Goal: Transaction & Acquisition: Purchase product/service

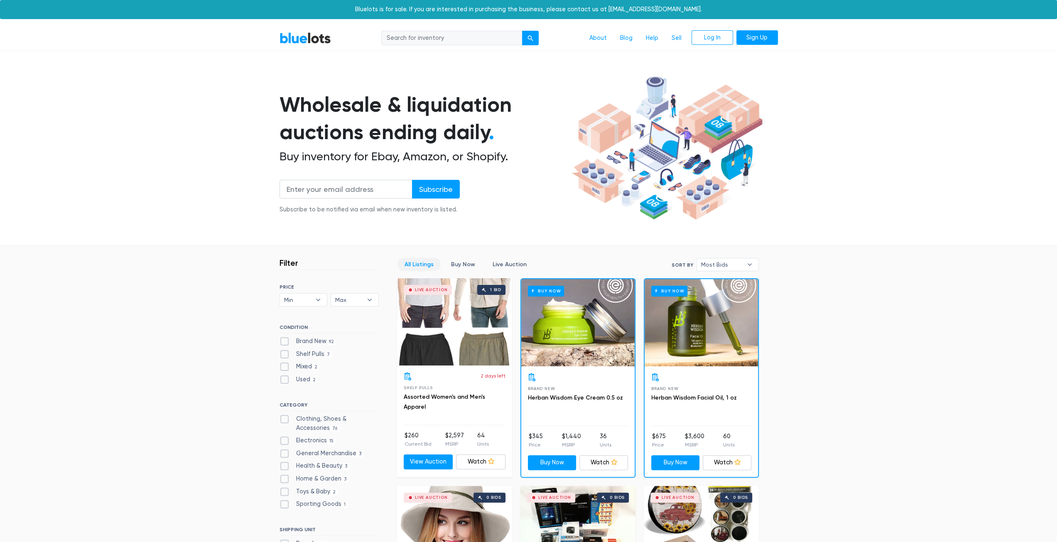
click at [285, 338] on label "Brand New 92" at bounding box center [307, 341] width 57 height 9
click at [285, 338] on New"] "Brand New 92" at bounding box center [281, 339] width 5 height 5
checkbox New"] "true"
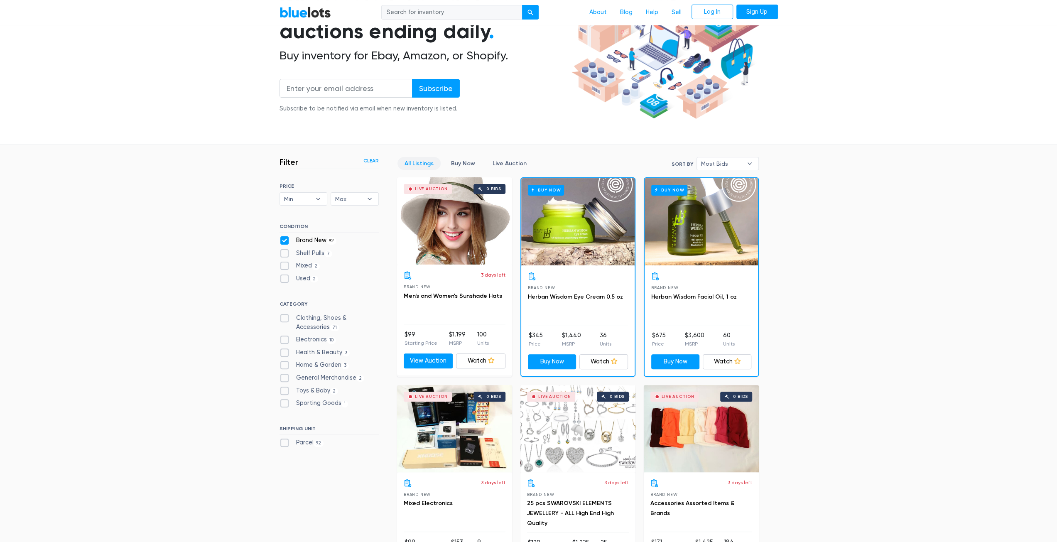
scroll to position [99, 0]
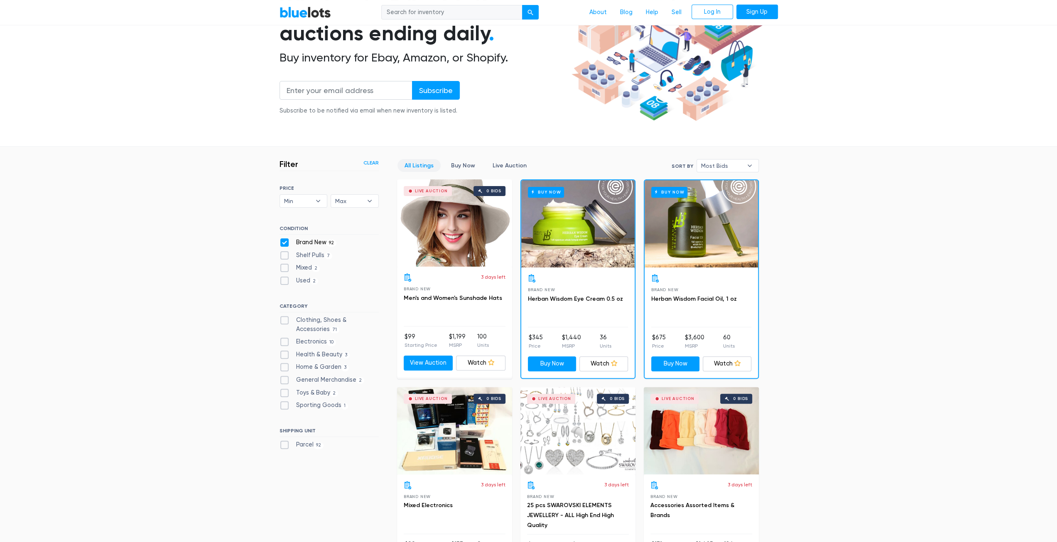
click at [317, 13] on link "BlueLots" at bounding box center [304, 12] width 51 height 12
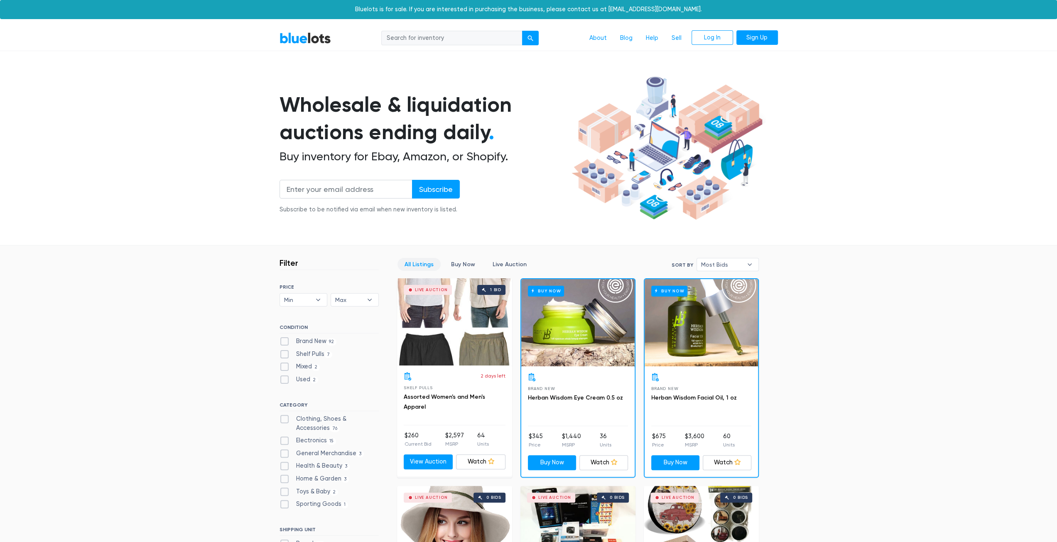
click at [311, 436] on label "Electronics 15" at bounding box center [307, 440] width 57 height 9
click at [285, 436] on input "Electronics 15" at bounding box center [281, 438] width 5 height 5
checkbox input "true"
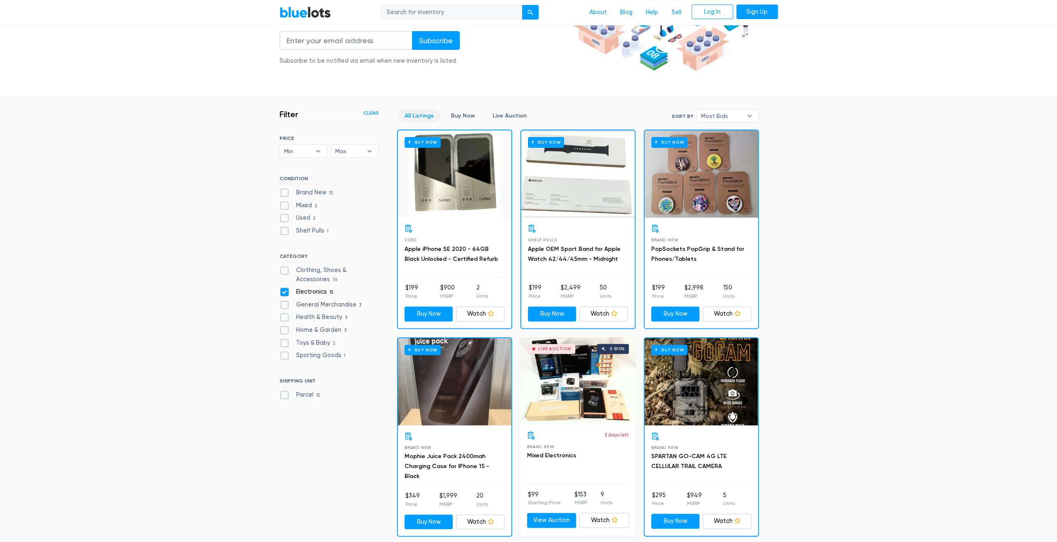
scroll to position [147, 0]
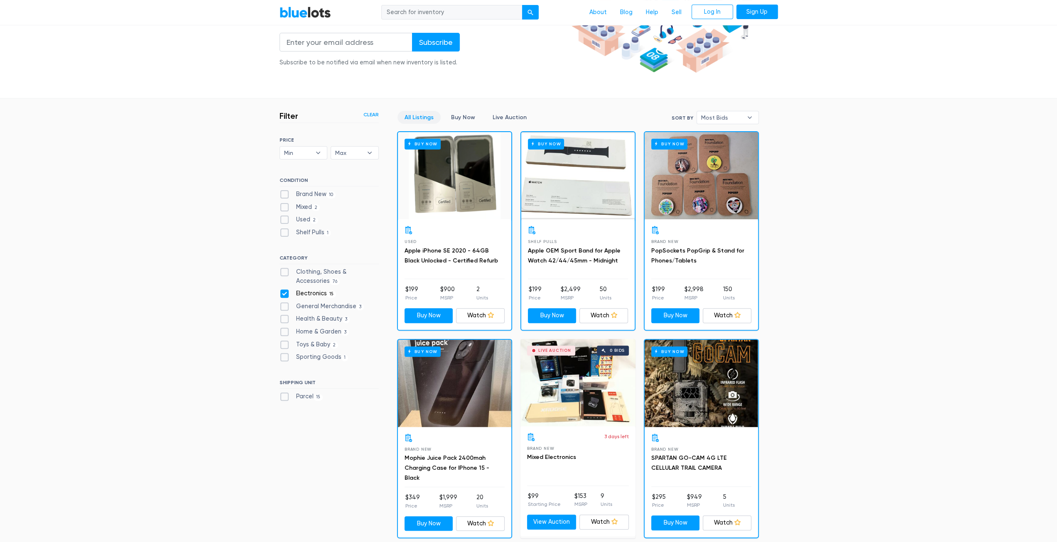
click at [730, 191] on div "Buy Now" at bounding box center [700, 175] width 113 height 87
click at [306, 191] on label "Brand New 10" at bounding box center [307, 194] width 56 height 9
click at [285, 191] on New"] "Brand New 10" at bounding box center [281, 192] width 5 height 5
checkbox New"] "true"
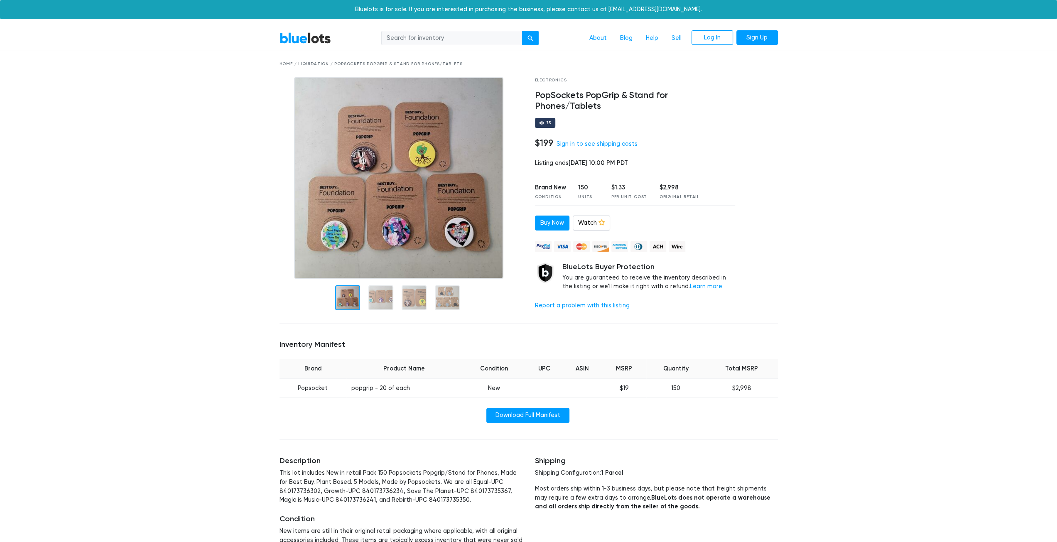
click at [378, 241] on img at bounding box center [398, 177] width 209 height 201
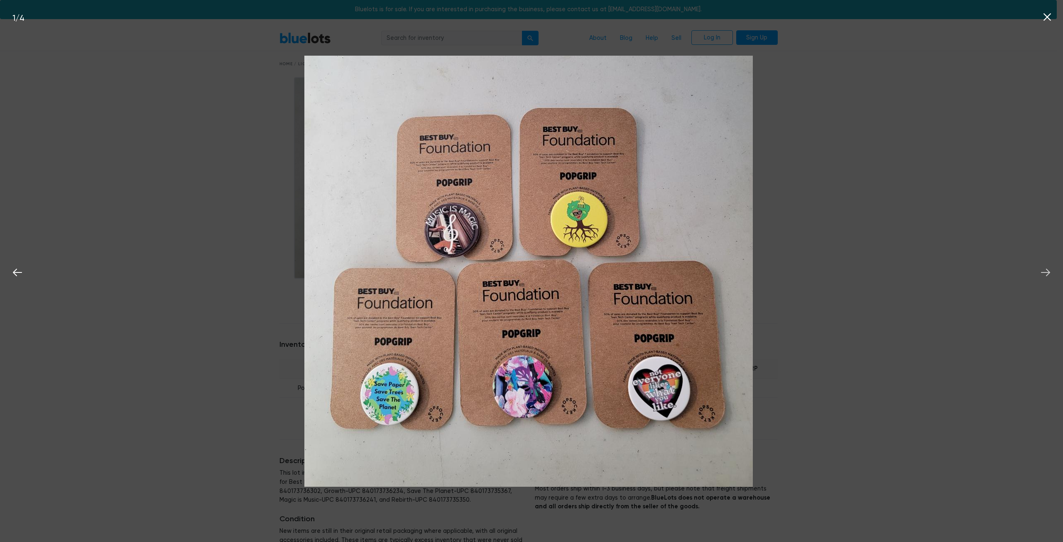
click at [1044, 269] on icon at bounding box center [1045, 272] width 12 height 12
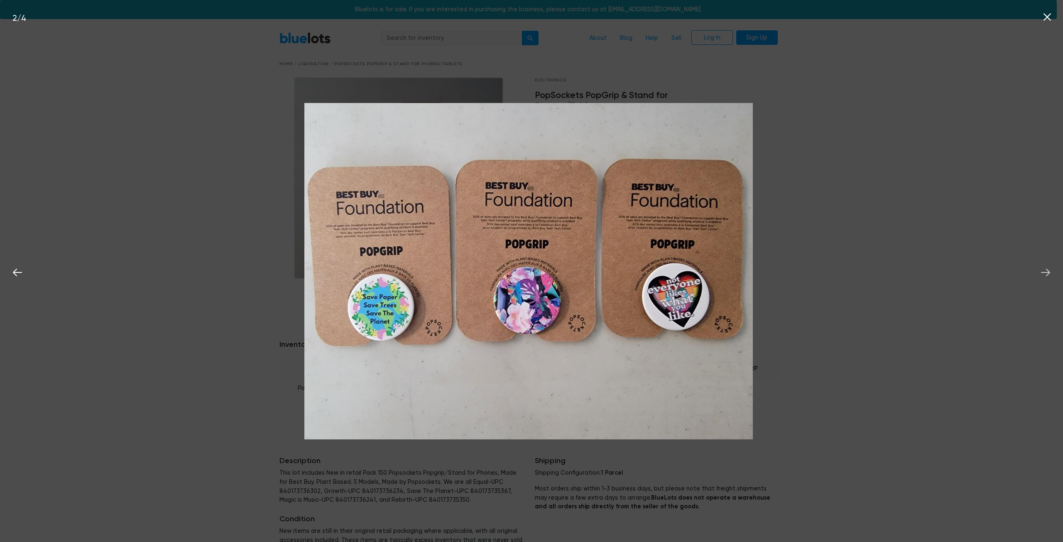
click at [1044, 269] on icon at bounding box center [1045, 272] width 12 height 12
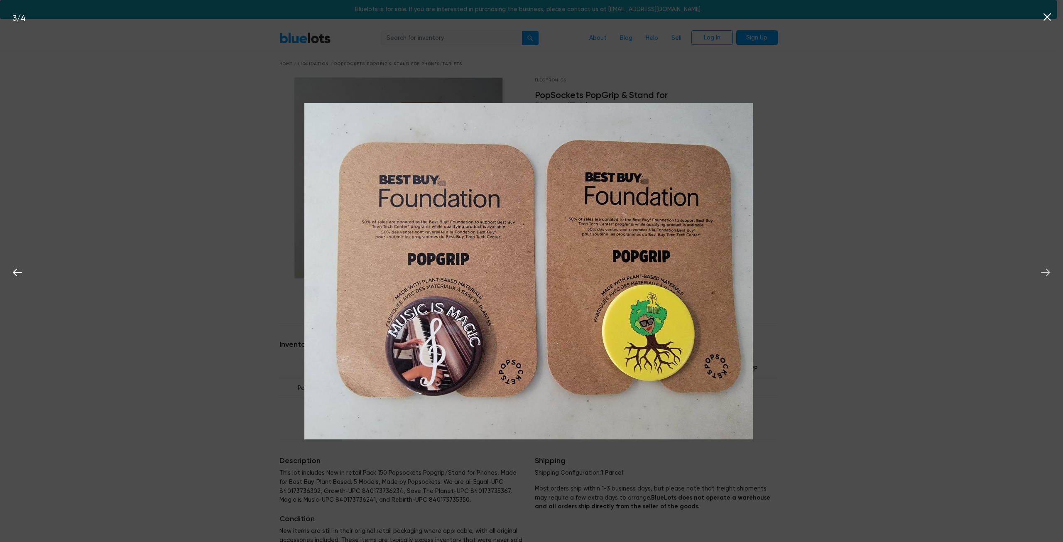
click at [1044, 269] on icon at bounding box center [1045, 272] width 12 height 12
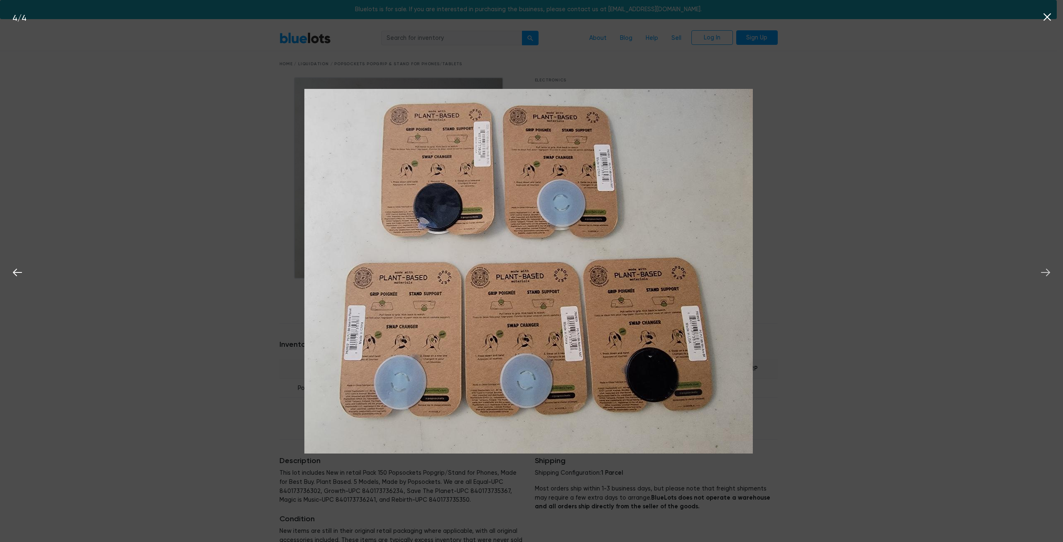
click at [1044, 269] on icon at bounding box center [1045, 272] width 12 height 12
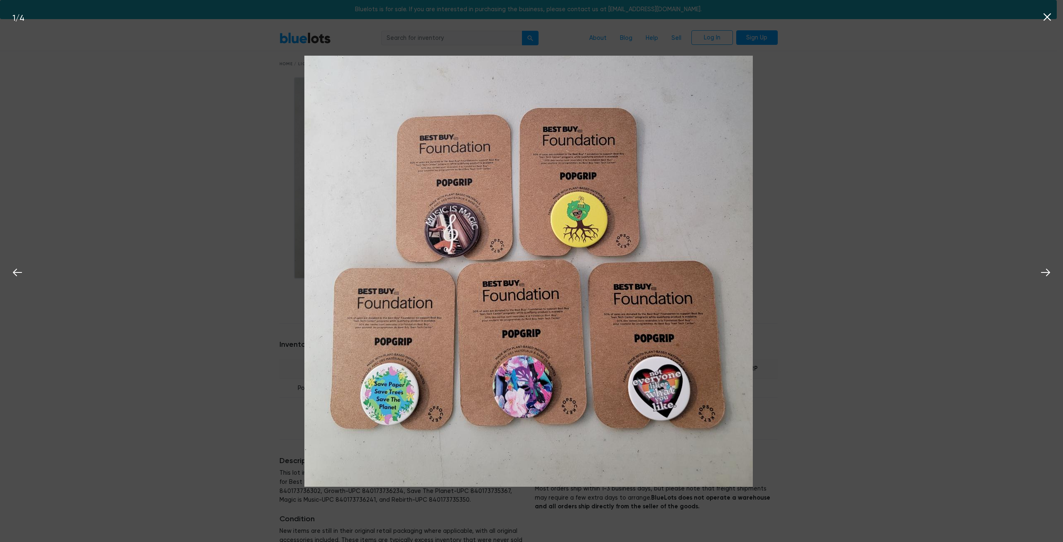
click at [994, 258] on div "1 / 4" at bounding box center [531, 271] width 1063 height 542
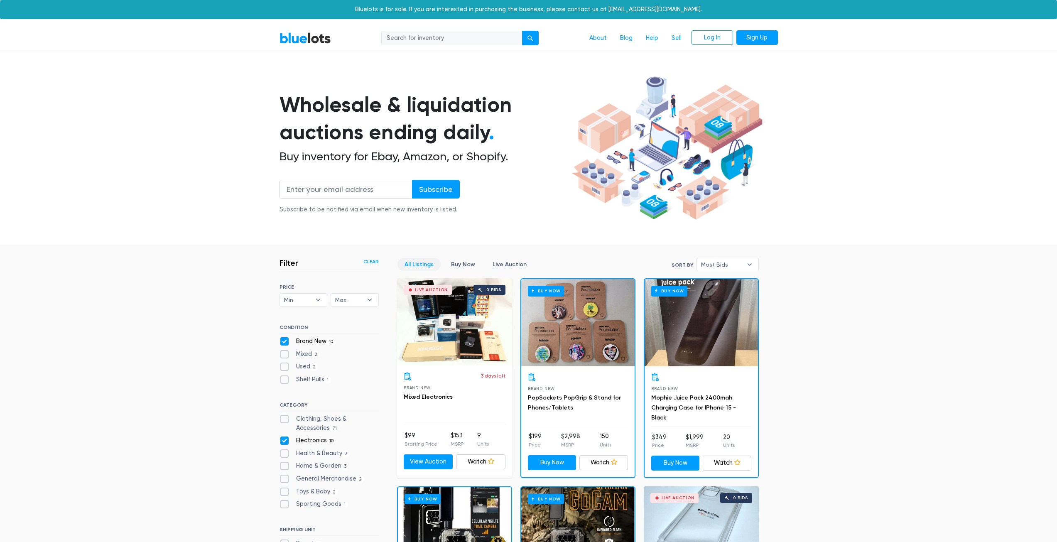
scroll to position [223, 0]
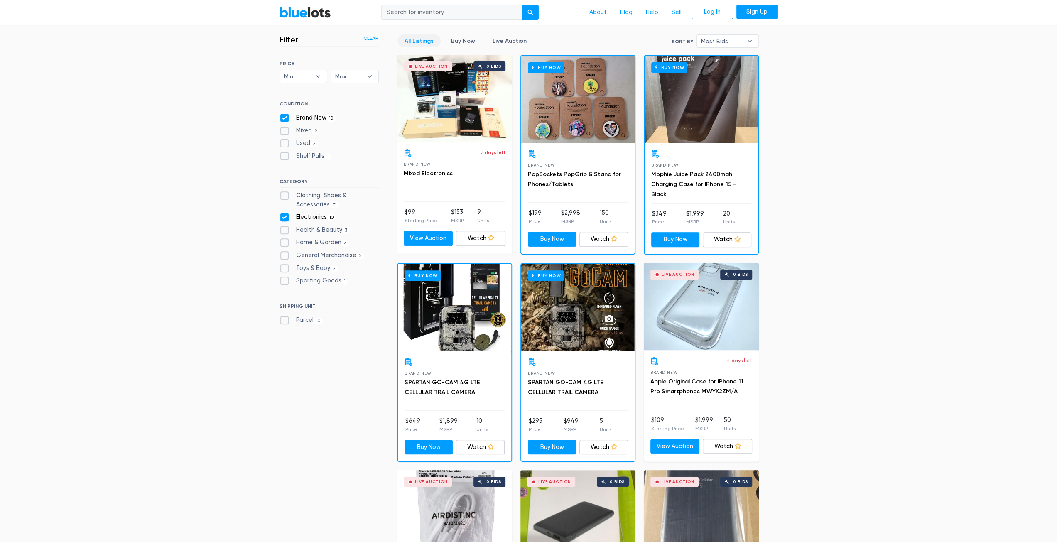
click at [312, 215] on label "Electronics 10" at bounding box center [307, 217] width 57 height 9
click at [285, 215] on input "Electronics 10" at bounding box center [281, 215] width 5 height 5
checkbox input "false"
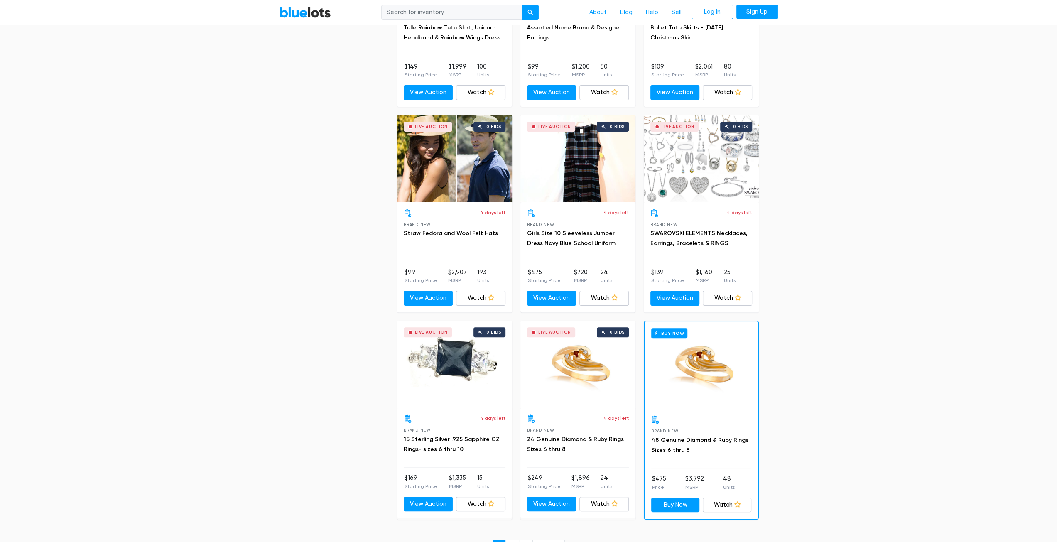
scroll to position [3421, 0]
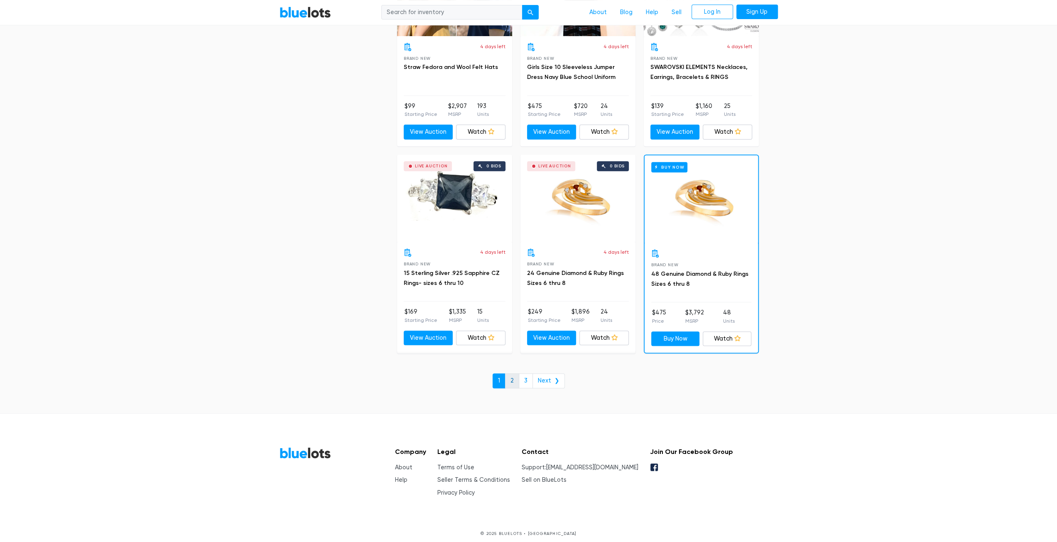
click at [517, 377] on link "2" at bounding box center [512, 380] width 14 height 15
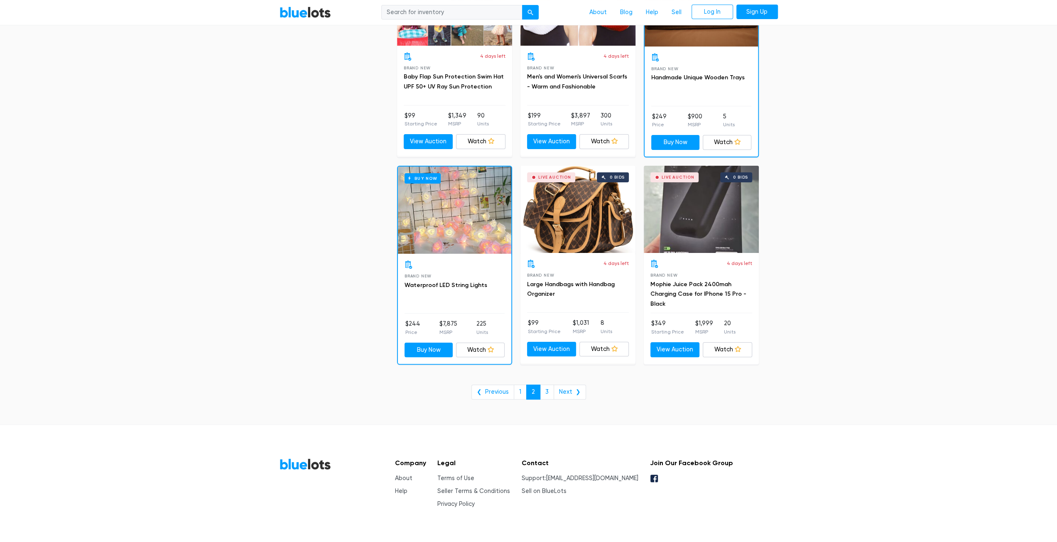
scroll to position [3230, 0]
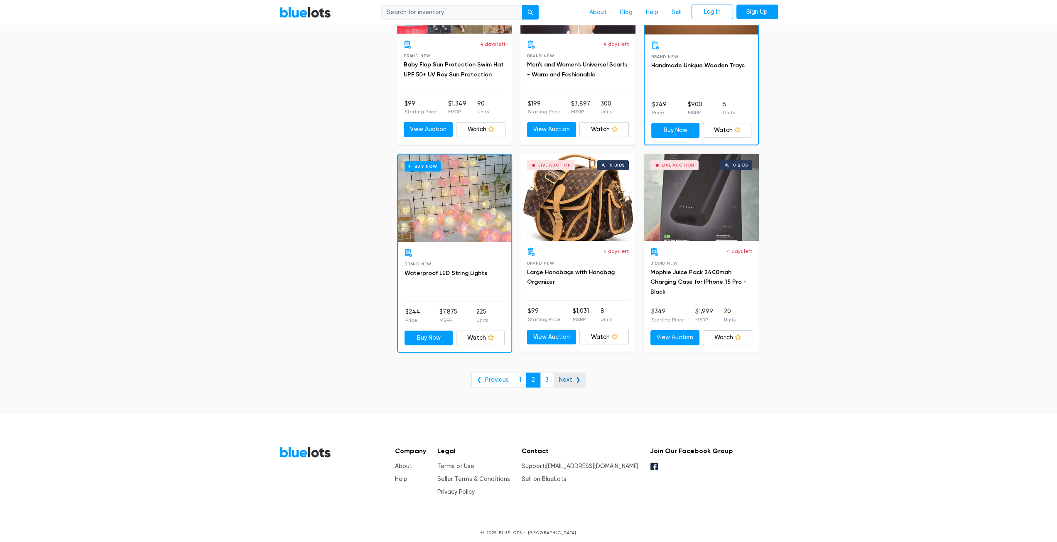
click at [577, 378] on link "Next ❯" at bounding box center [570, 379] width 32 height 15
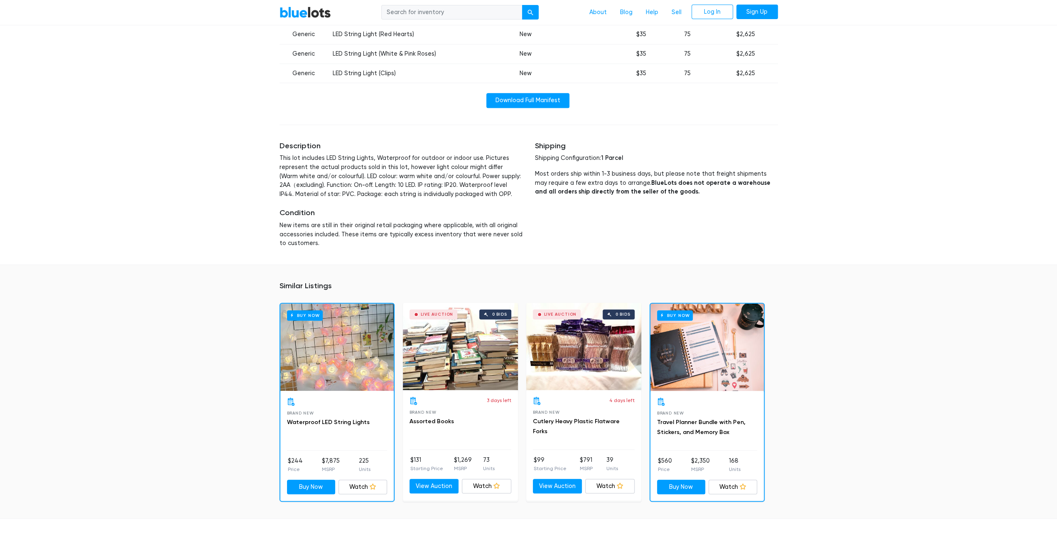
scroll to position [374, 0]
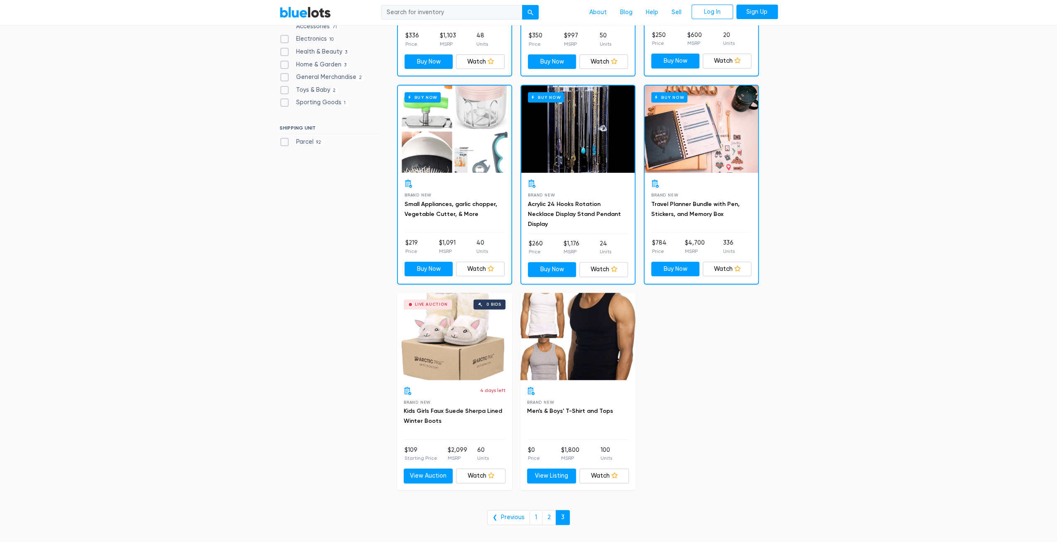
scroll to position [208, 0]
